Goal: Information Seeking & Learning: Find specific fact

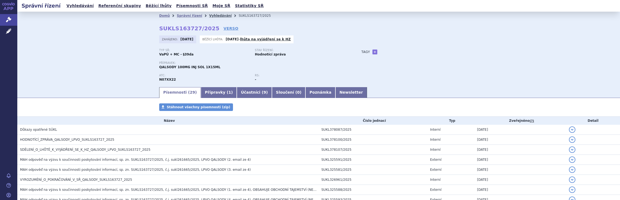
click at [209, 15] on link "Vyhledávání" at bounding box center [220, 16] width 22 height 4
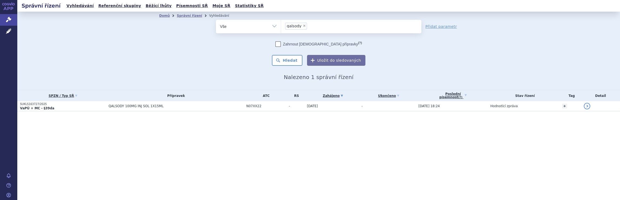
click at [313, 28] on ul "× qalsody" at bounding box center [351, 26] width 140 height 12
click at [281, 28] on select "qalsody" at bounding box center [281, 26] width 0 height 14
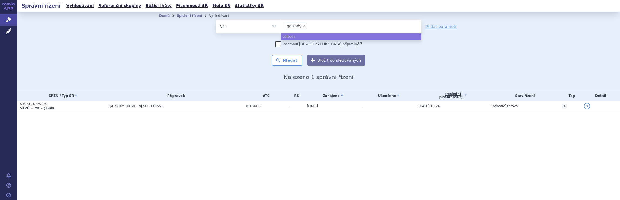
select select
type input "qalsody"
type input "qalso"
type input "q"
type input "av"
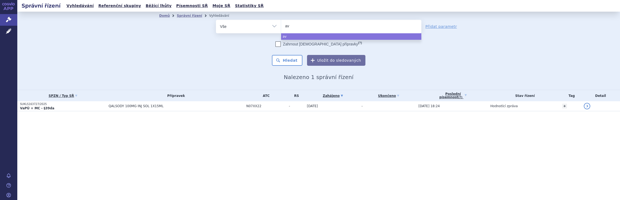
type input "avo"
type input "avon"
type input "avone"
type input "[MEDICAL_DATA]"
select select "[MEDICAL_DATA]"
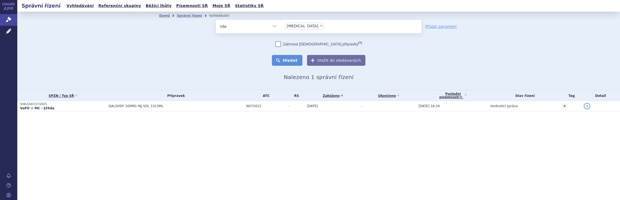
click at [291, 60] on button "Hledat" at bounding box center [287, 60] width 31 height 11
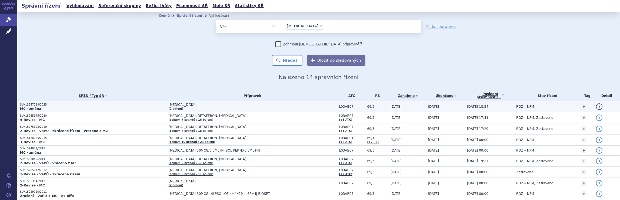
click at [267, 106] on td "[MEDICAL_DATA] (2 balení)" at bounding box center [251, 106] width 171 height 11
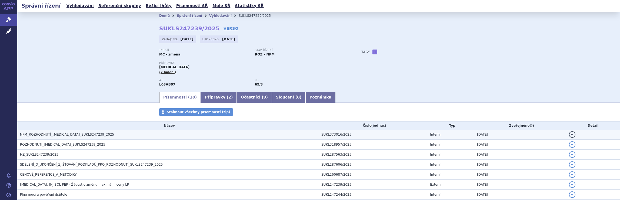
click at [233, 135] on h3 "NPM_ROZHODNUTÍ_AVONEX_SUKLS247239_2025" at bounding box center [169, 134] width 299 height 5
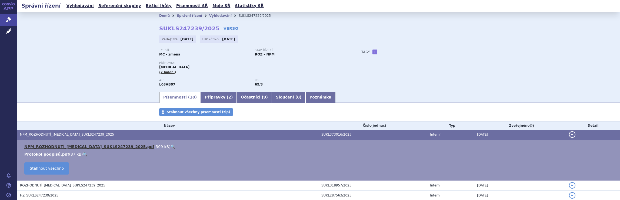
click at [69, 147] on link "NPM_ROZHODNUTÍ_AVONEX_SUKLS247239_2025.pdf" at bounding box center [89, 146] width 130 height 4
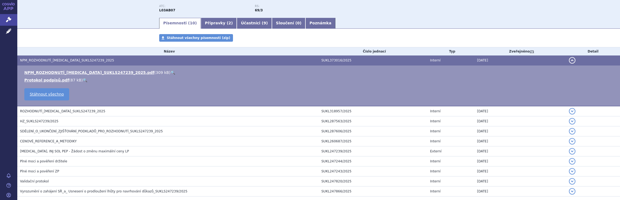
scroll to position [81, 0]
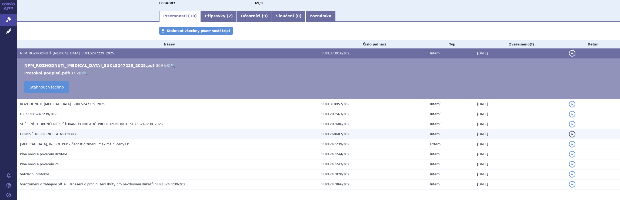
click at [57, 135] on span "CENOVÉ_REFERENCE_A_METODIKY" at bounding box center [48, 134] width 57 height 4
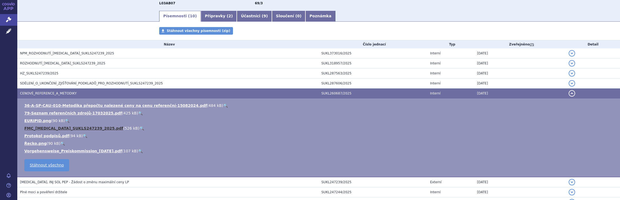
click at [71, 127] on link "FMC_AVONEX_SUKLS247239_2025.pdf" at bounding box center [73, 128] width 99 height 4
